Goal: Navigation & Orientation: Find specific page/section

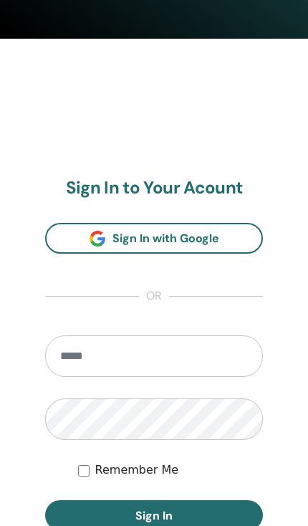
scroll to position [648, 0]
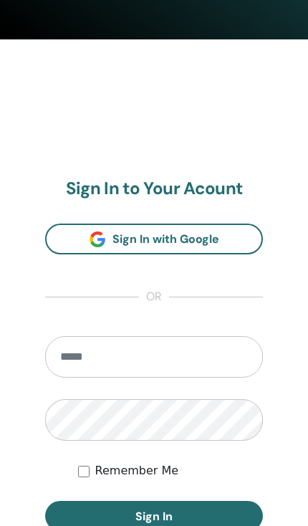
click at [221, 352] on input "email" at bounding box center [154, 357] width 218 height 42
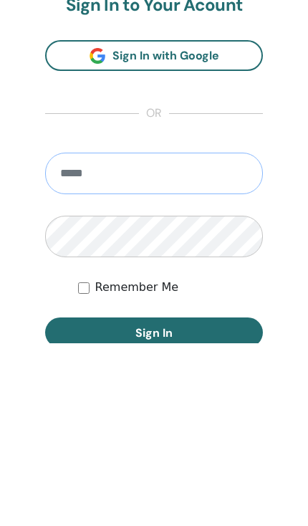
type input "**********"
click at [154, 501] on button "Sign In" at bounding box center [154, 516] width 218 height 30
click at [95, 462] on label "Remember Me" at bounding box center [137, 470] width 84 height 17
click at [211, 501] on button "Sign In" at bounding box center [154, 516] width 218 height 30
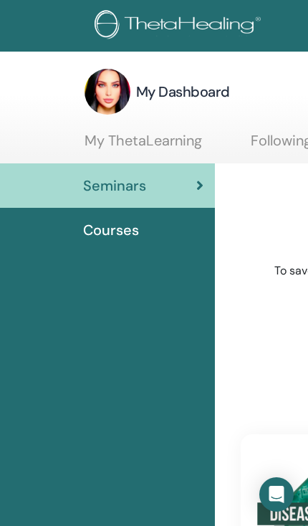
click at [85, 235] on span "Courses" at bounding box center [111, 229] width 56 height 21
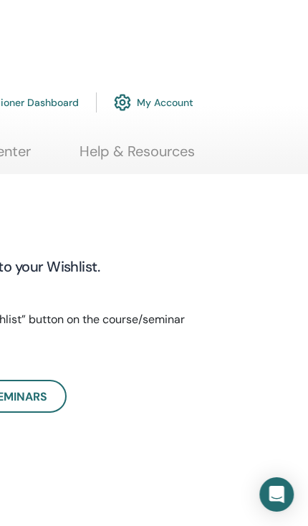
scroll to position [0, 551]
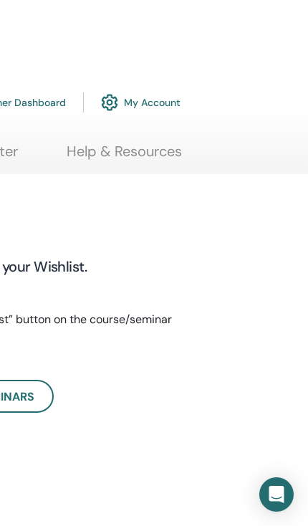
click at [162, 103] on link "My Account" at bounding box center [140, 103] width 79 height 32
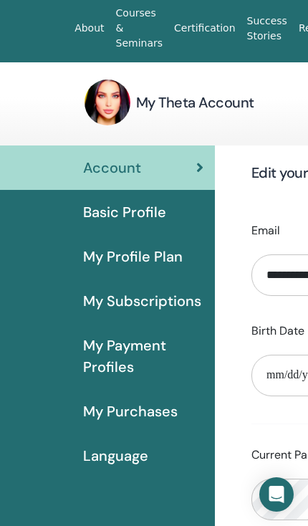
click at [117, 406] on span "My Purchases" at bounding box center [130, 410] width 95 height 21
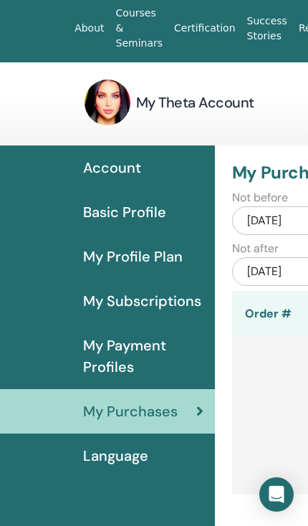
click at [188, 350] on span "My Payment Profiles" at bounding box center [143, 355] width 120 height 43
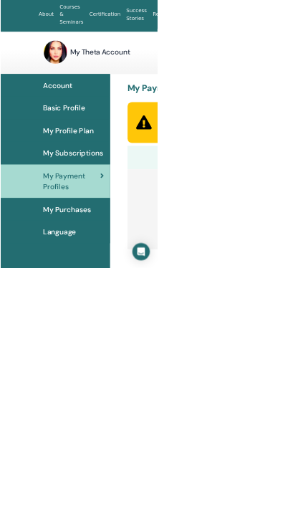
click at [115, 251] on span "My Profile Plan" at bounding box center [133, 256] width 100 height 21
